Goal: Information Seeking & Learning: Learn about a topic

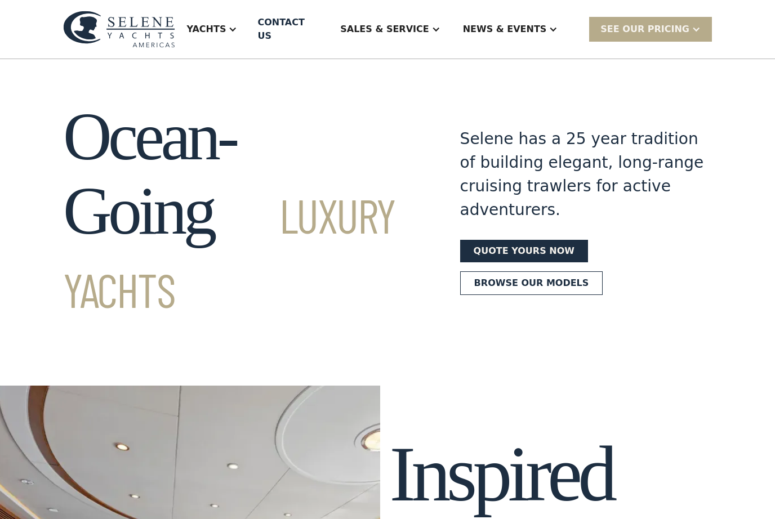
click at [226, 23] on div "Yachts" at bounding box center [205, 30] width 39 height 14
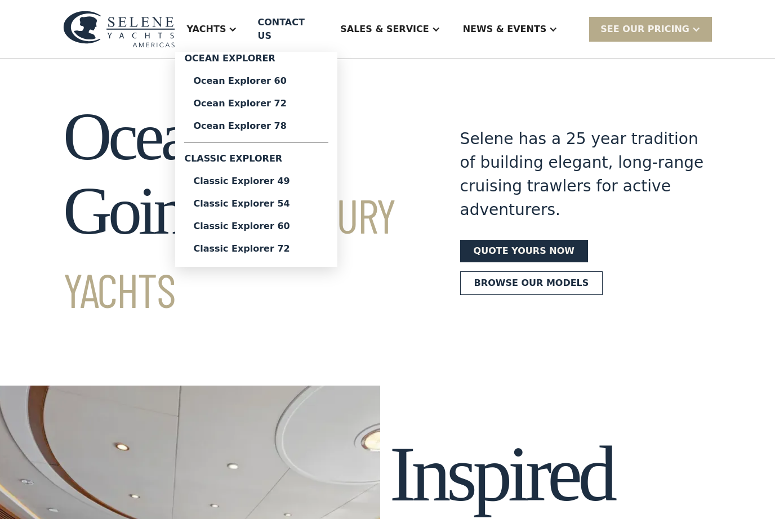
click at [234, 181] on link "Classic Explorer 49" at bounding box center [256, 181] width 144 height 23
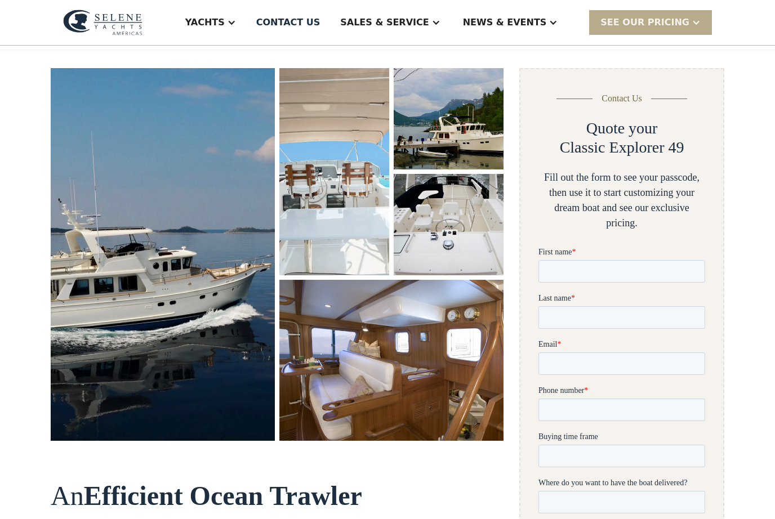
scroll to position [120, 0]
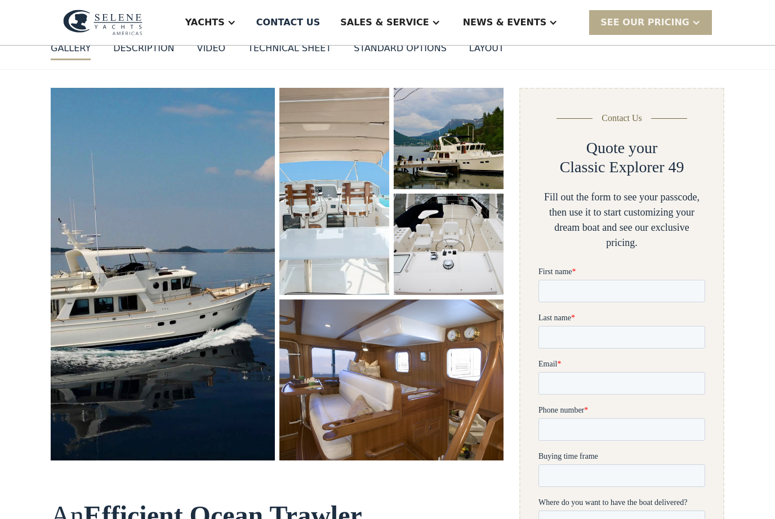
click at [225, 19] on div "Yachts" at bounding box center [204, 23] width 39 height 14
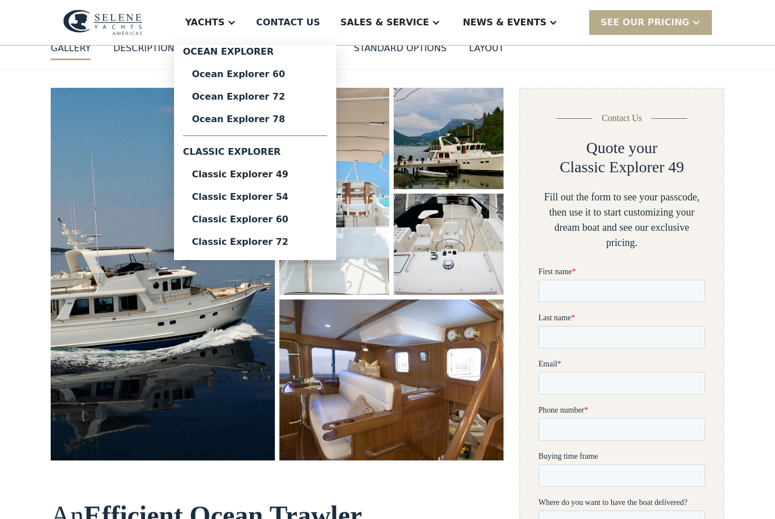
click at [234, 119] on div "Ocean Explorer 78" at bounding box center [255, 119] width 126 height 9
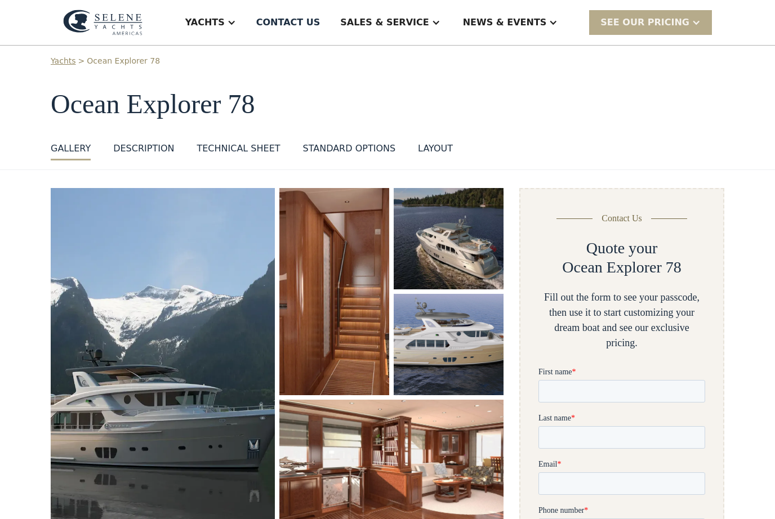
scroll to position [20, 0]
click at [225, 20] on div "Yachts" at bounding box center [204, 23] width 39 height 14
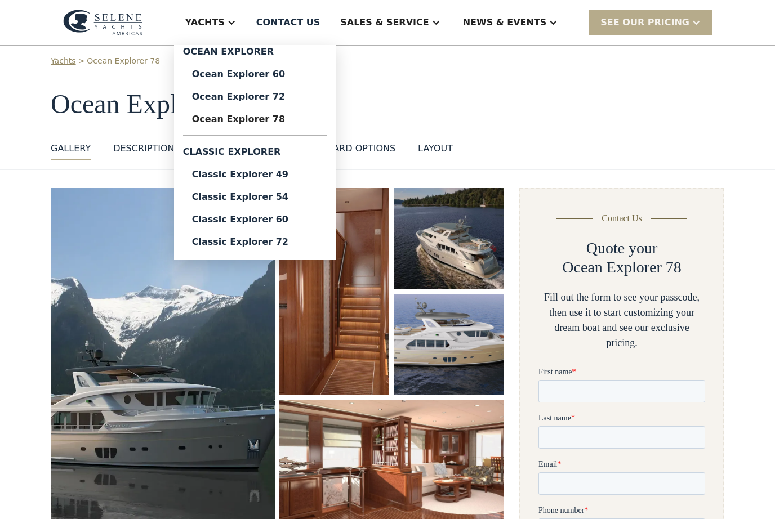
click at [665, 148] on div "GALLERY GALLERY VIRTUAL TOUR DESCRIPTION VIDEO Technical sheet standard options…" at bounding box center [387, 151] width 673 height 19
